Goal: Book appointment/travel/reservation

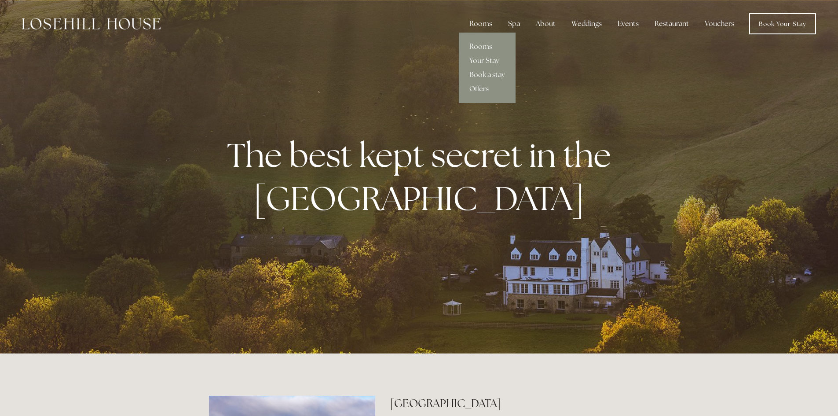
click at [479, 22] on div "Rooms" at bounding box center [481, 24] width 37 height 18
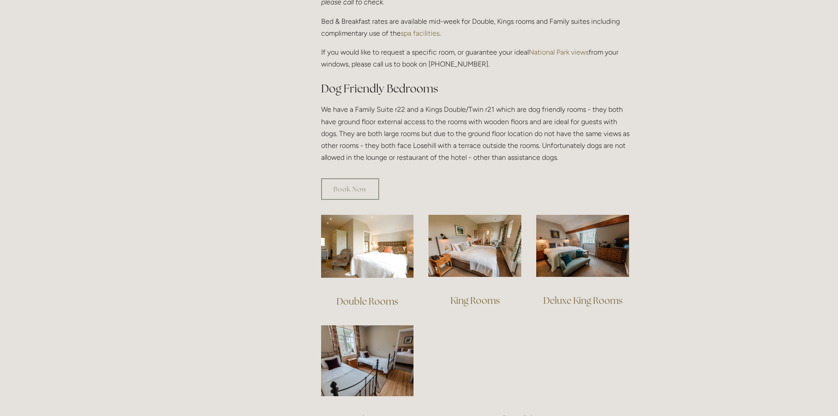
scroll to position [440, 0]
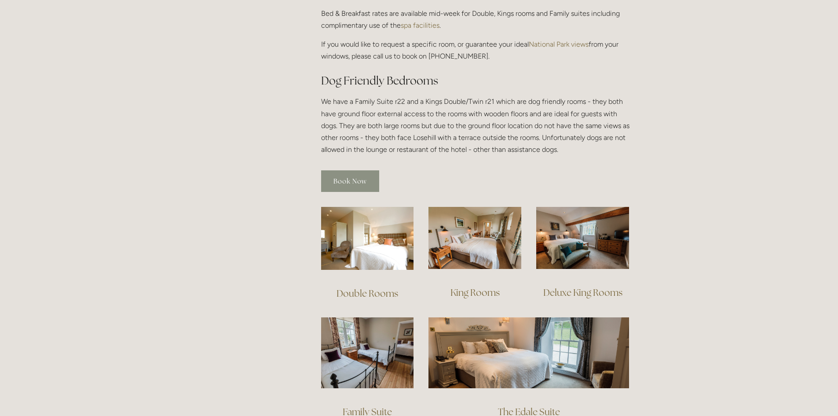
click at [357, 170] on link "Book Now" at bounding box center [350, 181] width 58 height 22
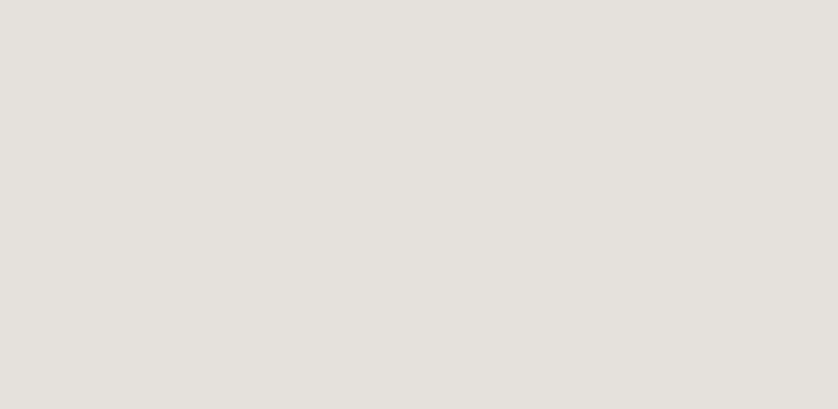
scroll to position [572, 0]
